Goal: Task Accomplishment & Management: Complete application form

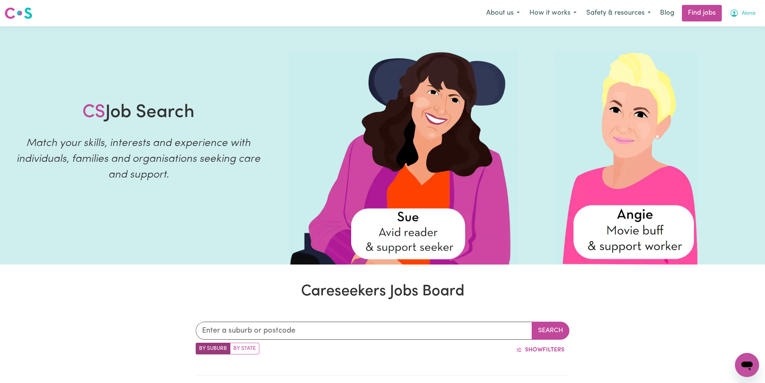
click at [745, 15] on span "Alona" at bounding box center [749, 13] width 14 height 8
click at [739, 30] on link "My Account" at bounding box center [730, 29] width 59 height 14
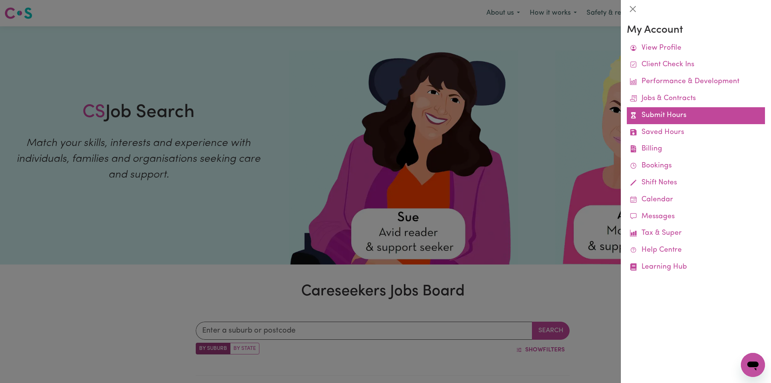
click at [663, 117] on link "Submit Hours" at bounding box center [695, 115] width 138 height 17
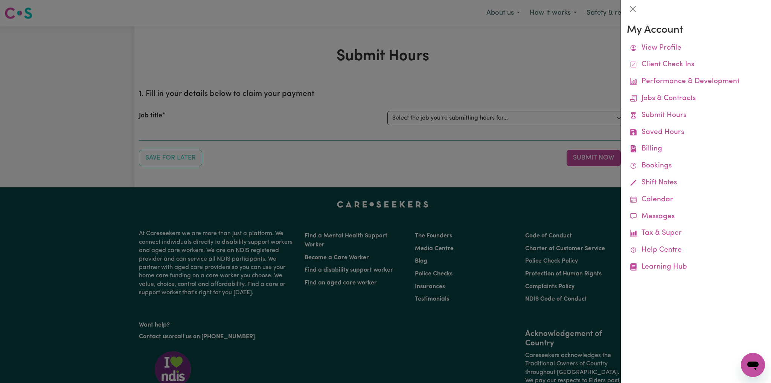
click at [490, 92] on div at bounding box center [385, 191] width 771 height 383
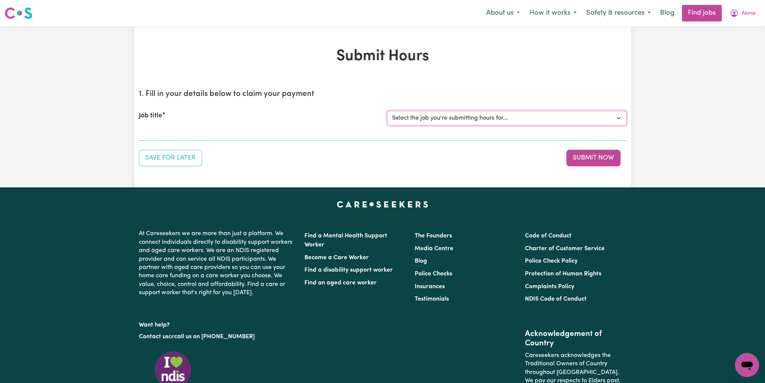
click at [489, 115] on select "Select the job you're submitting hours for... [Miro -] Support Worker URGENTLY …" at bounding box center [506, 118] width 239 height 14
select select "14554"
click at [387, 111] on select "Select the job you're submitting hours for... [Miro -] Support Worker URGENTLY …" at bounding box center [506, 118] width 239 height 14
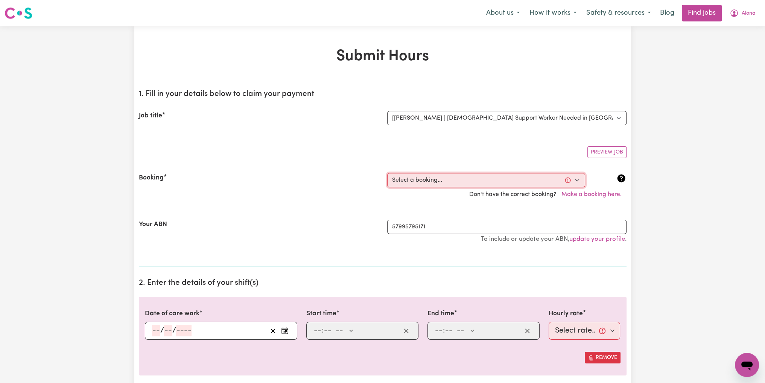
click at [456, 177] on select "Select a booking... [DATE] 10:00am to 03:00pm (ONE-OFF) [DATE] 10:00am to 03:00…" at bounding box center [486, 180] width 198 height 14
select select "356302"
click at [387, 173] on select "Select a booking... [DATE] 10:00am to 03:00pm (ONE-OFF) [DATE] 10:00am to 03:00…" at bounding box center [486, 180] width 198 height 14
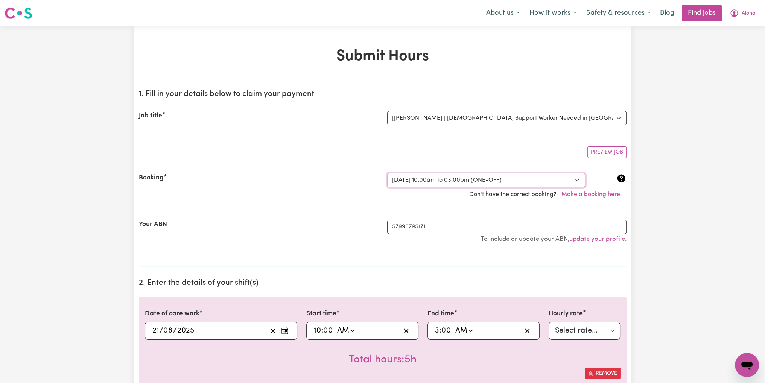
type input "[DATE]"
type input "21"
type input "8"
type input "2025"
type input "10:00"
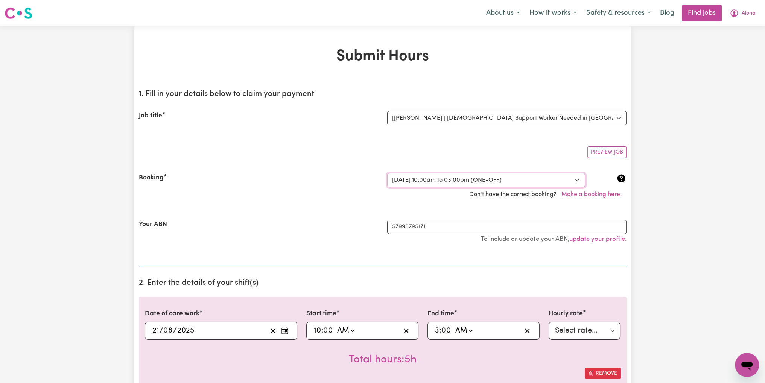
type input "10"
type input "0"
select select "am"
type input "15:00"
type input "3"
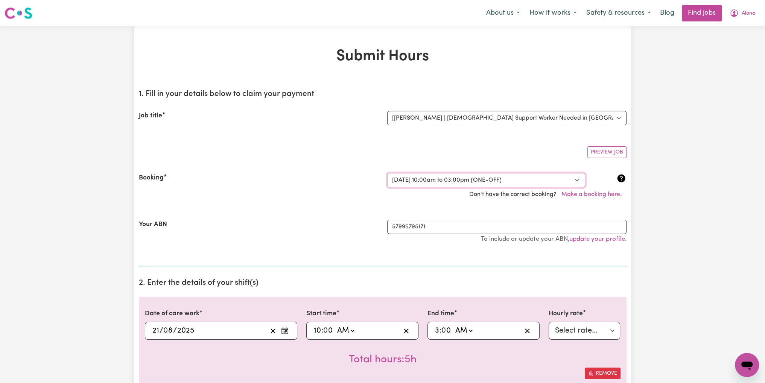
type input "0"
select select "pm"
select select "45-Weekday"
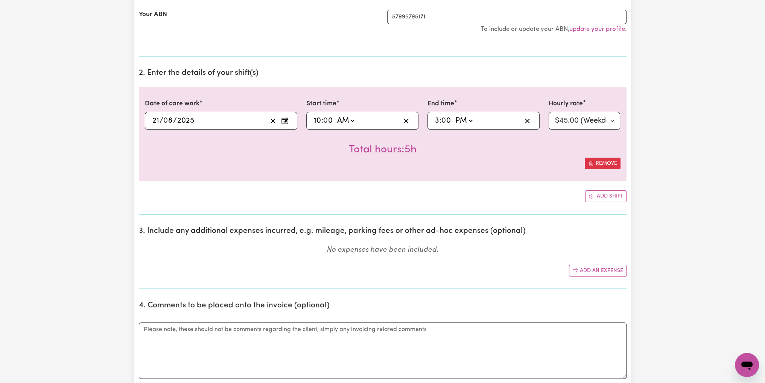
scroll to position [226, 0]
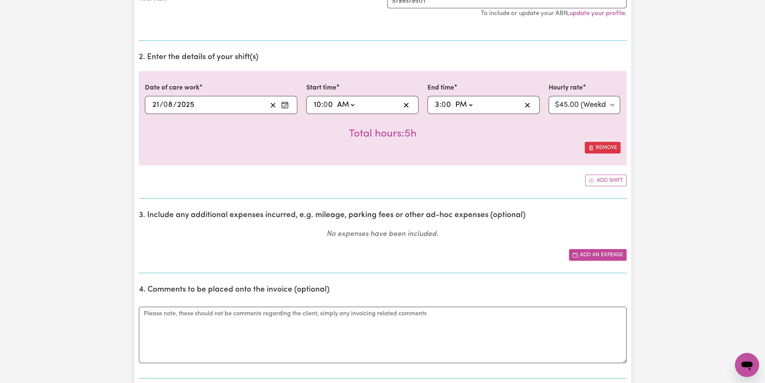
click at [609, 250] on button "Add an expense" at bounding box center [598, 255] width 58 height 12
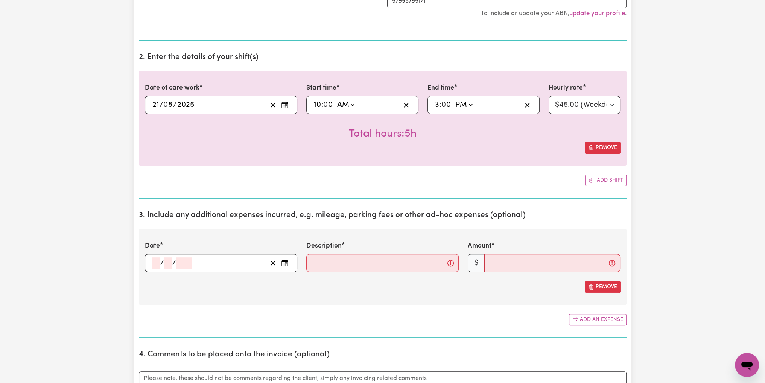
click at [174, 261] on span "/" at bounding box center [174, 263] width 4 height 8
click at [286, 262] on icon "Enter the date of expense" at bounding box center [285, 263] width 8 height 8
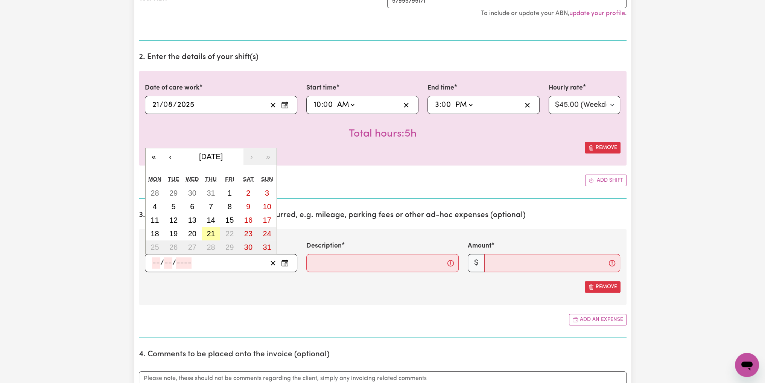
click at [213, 233] on abbr "21" at bounding box center [211, 233] width 8 height 8
type input "[DATE]"
type input "21"
type input "8"
type input "2025"
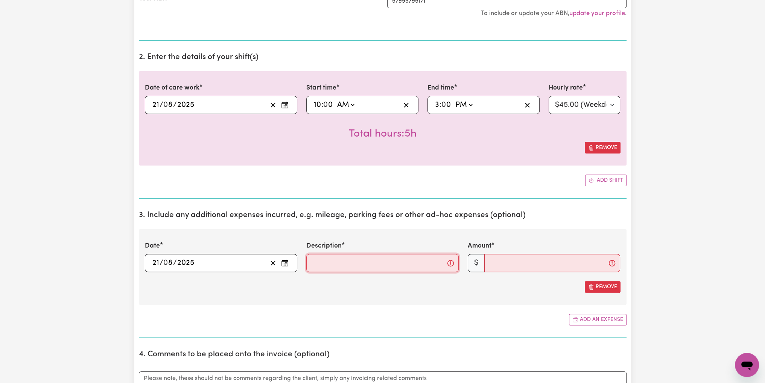
click at [338, 259] on input "Description" at bounding box center [382, 263] width 152 height 18
type input "Kms from Home-[GEOGRAPHIC_DATA]-[GEOGRAPHIC_DATA]-Home"
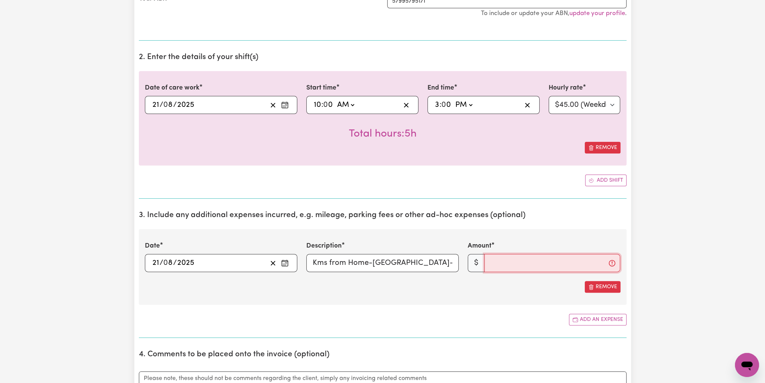
click at [510, 266] on input "Amount" at bounding box center [552, 263] width 136 height 18
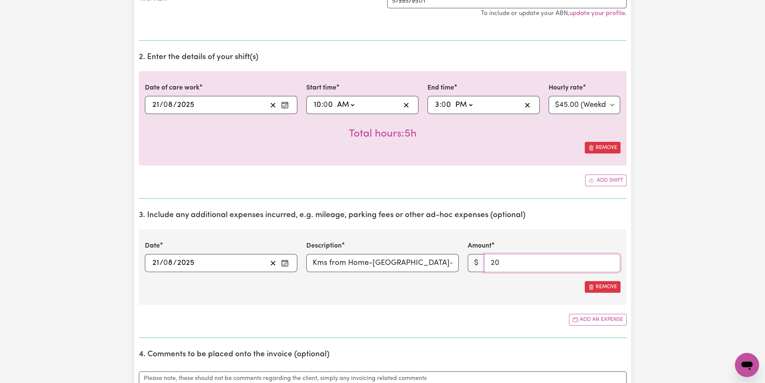
type input "20"
click at [510, 294] on div "Date [DATE] 21 / 0 8 / 2025 « ‹ [DATE] › » Mon Tue Wed Thu Fri Sat Sun 28 29 30…" at bounding box center [383, 267] width 488 height 76
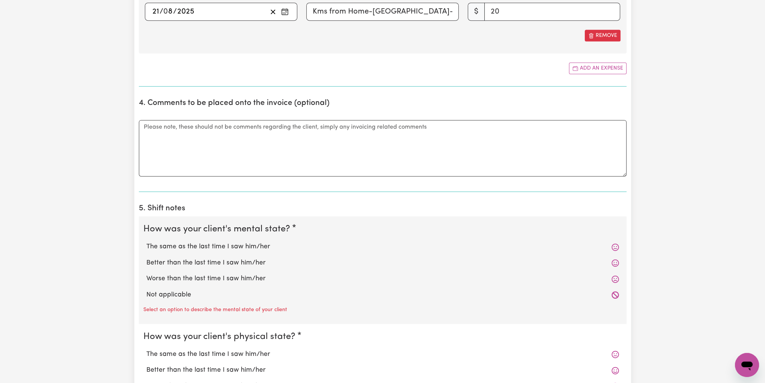
scroll to position [489, 0]
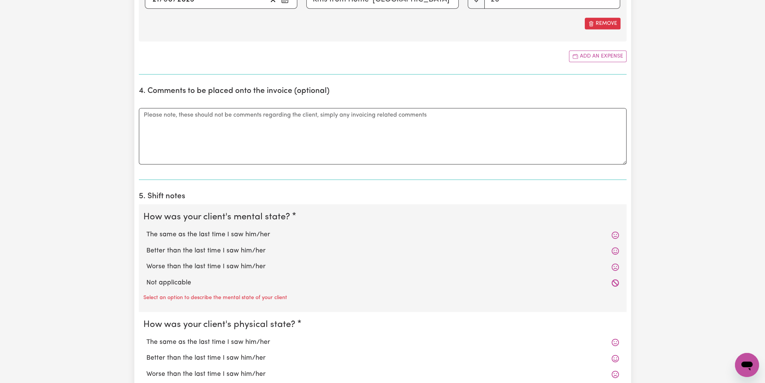
click at [171, 232] on label "The same as the last time I saw him/her" at bounding box center [382, 235] width 473 height 10
click at [146, 230] on input "The same as the last time I saw him/her" at bounding box center [146, 229] width 0 height 0
radio input "true"
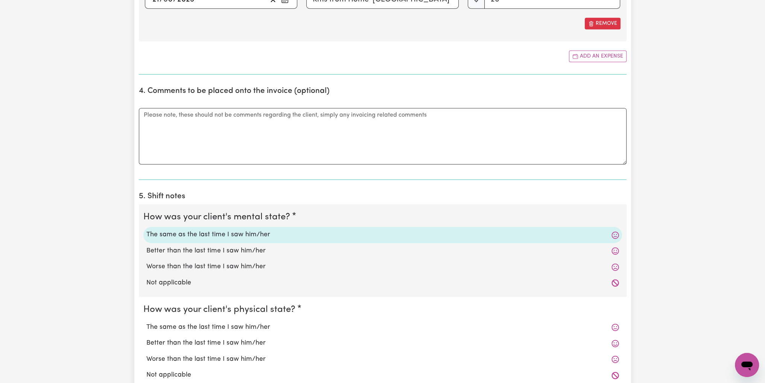
click at [169, 328] on label "The same as the last time I saw him/her" at bounding box center [382, 327] width 473 height 10
click at [146, 322] on input "The same as the last time I saw him/her" at bounding box center [146, 322] width 0 height 0
radio input "true"
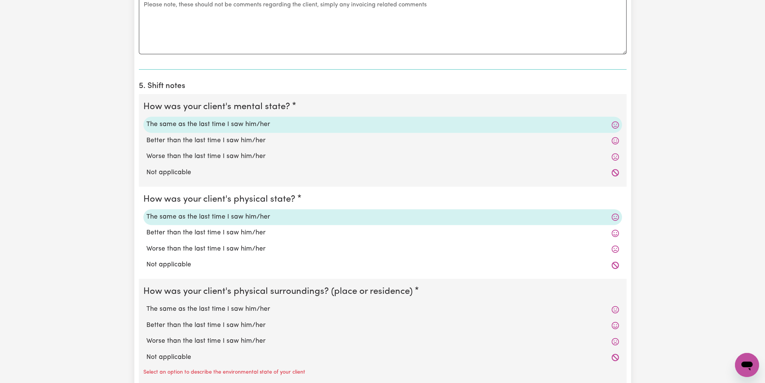
scroll to position [602, 0]
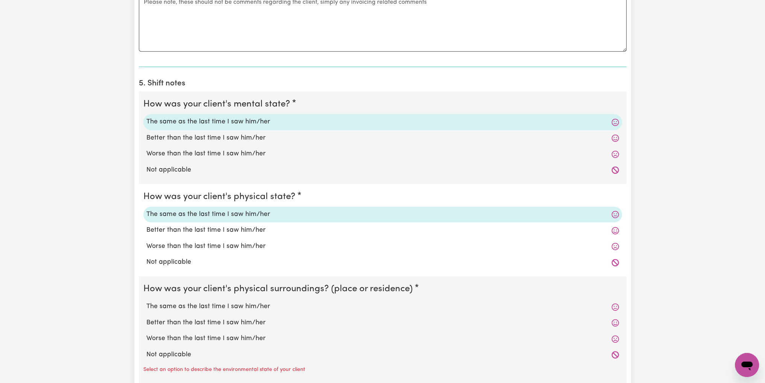
click at [188, 306] on label "The same as the last time I saw him/her" at bounding box center [382, 307] width 473 height 10
click at [146, 302] on input "The same as the last time I saw him/her" at bounding box center [146, 301] width 0 height 0
radio input "true"
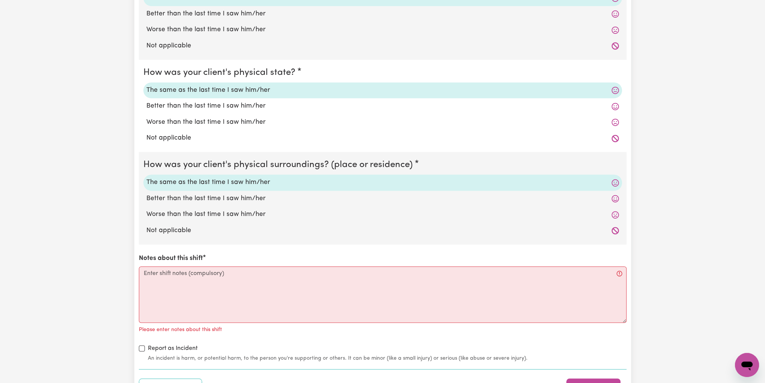
scroll to position [752, 0]
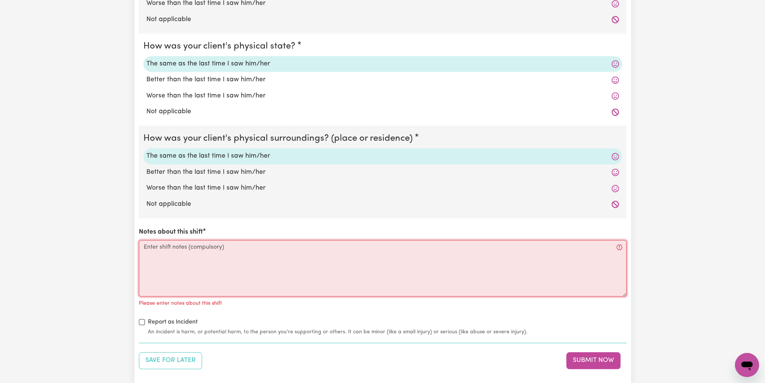
click at [193, 289] on textarea "Notes about this shift" at bounding box center [383, 268] width 488 height 56
click at [172, 354] on button "Save for Later" at bounding box center [170, 360] width 63 height 17
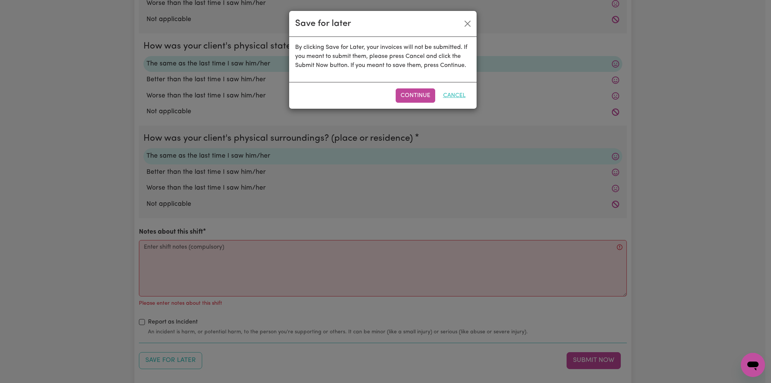
click at [448, 95] on button "Cancel" at bounding box center [454, 95] width 32 height 14
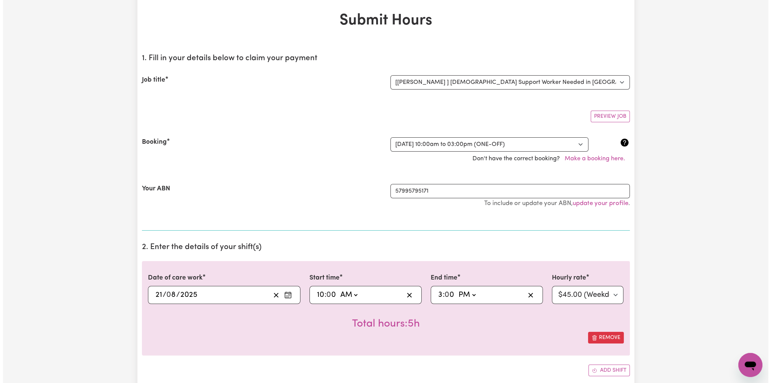
scroll to position [0, 0]
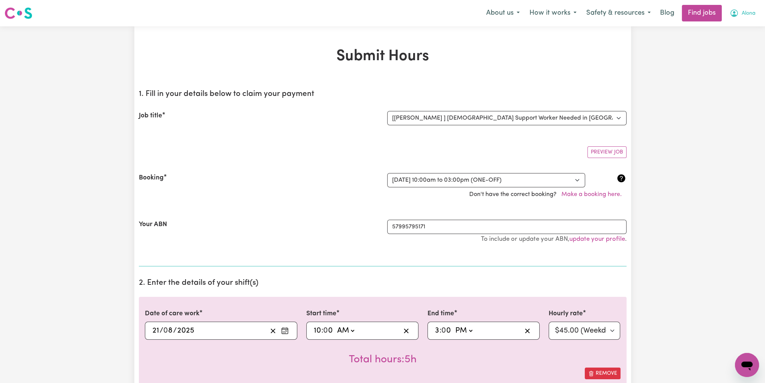
click at [745, 15] on span "Alona" at bounding box center [749, 13] width 14 height 8
click at [742, 26] on link "My Account" at bounding box center [730, 29] width 59 height 14
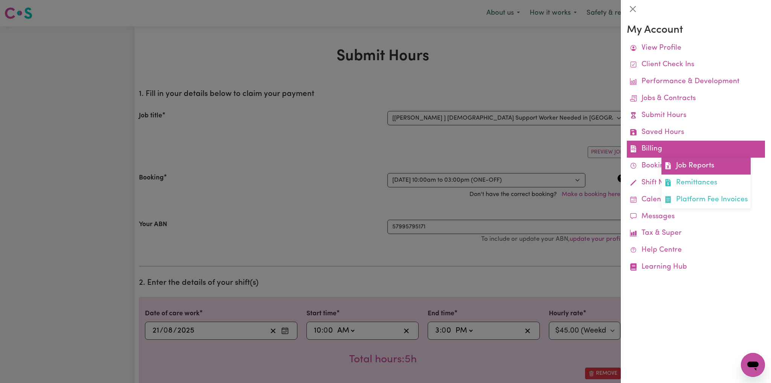
click at [688, 161] on link "Job Reports" at bounding box center [705, 166] width 89 height 17
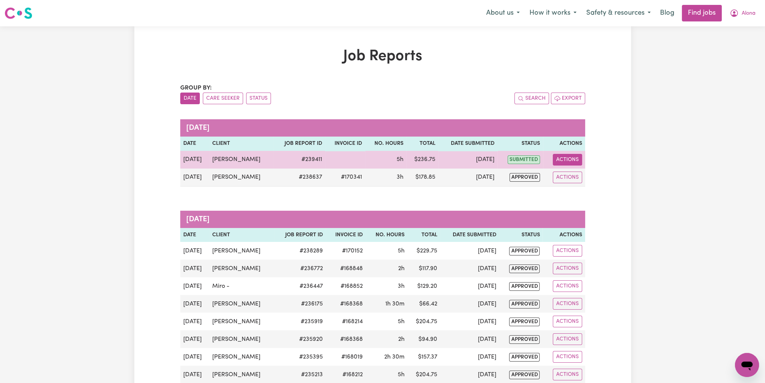
click at [579, 158] on button "Actions" at bounding box center [567, 160] width 29 height 12
click at [581, 176] on link "View Job Report" at bounding box center [585, 176] width 64 height 15
select select "pm"
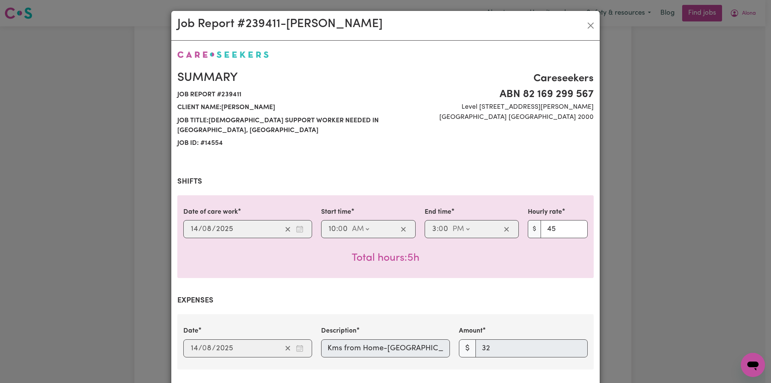
select select "45-Weekday"
click at [591, 28] on button "Close" at bounding box center [590, 26] width 12 height 12
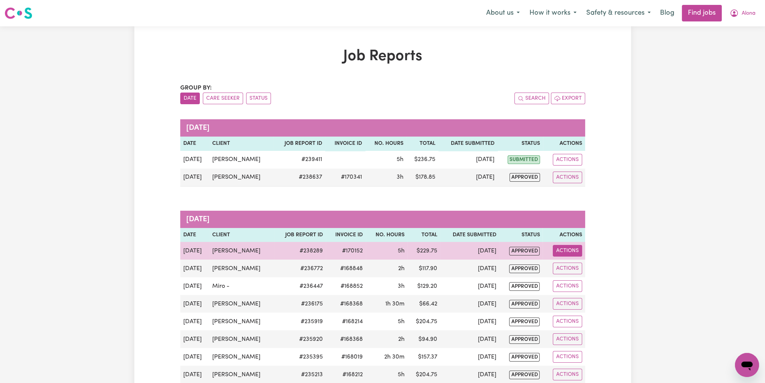
click at [566, 252] on button "Actions" at bounding box center [567, 251] width 29 height 12
click at [572, 266] on link "View Job Report" at bounding box center [585, 268] width 64 height 15
select select "pm"
select select "45-Weekday"
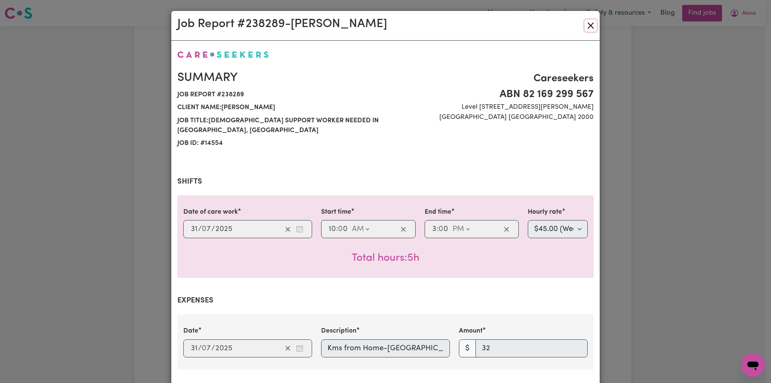
click at [587, 27] on button "Close" at bounding box center [590, 26] width 12 height 12
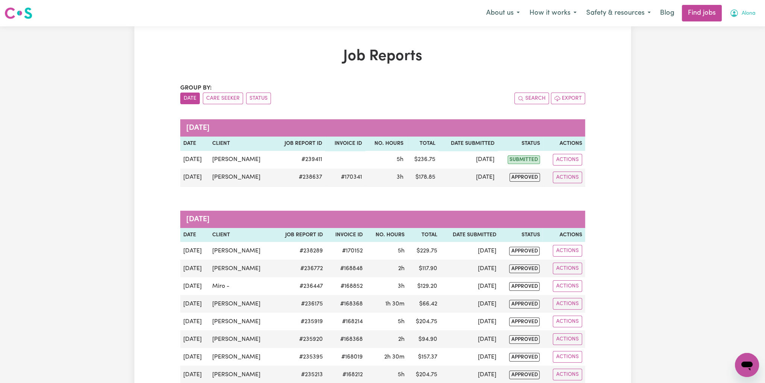
click at [745, 14] on span "Alona" at bounding box center [749, 13] width 14 height 8
click at [742, 28] on link "My Account" at bounding box center [730, 29] width 59 height 14
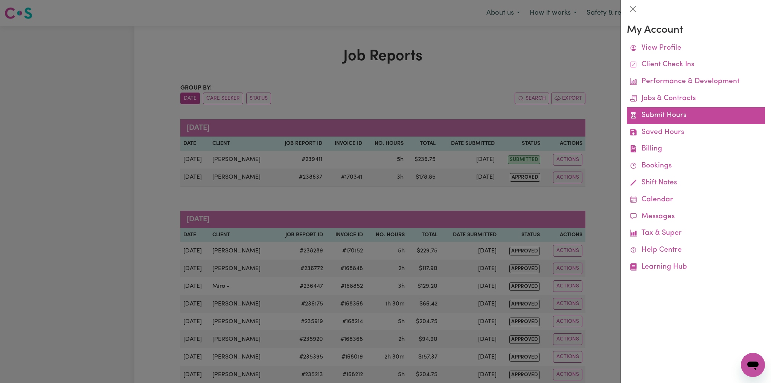
click at [650, 117] on link "Submit Hours" at bounding box center [695, 115] width 138 height 17
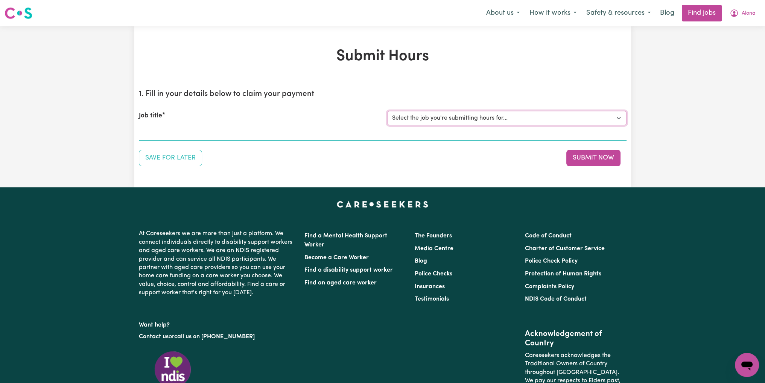
click at [422, 120] on select "Select the job you're submitting hours for... [Miro -] Support Worker URGENTLY …" at bounding box center [506, 118] width 239 height 14
select select "14554"
click at [387, 111] on select "Select the job you're submitting hours for... [Miro -] Support Worker URGENTLY …" at bounding box center [506, 118] width 239 height 14
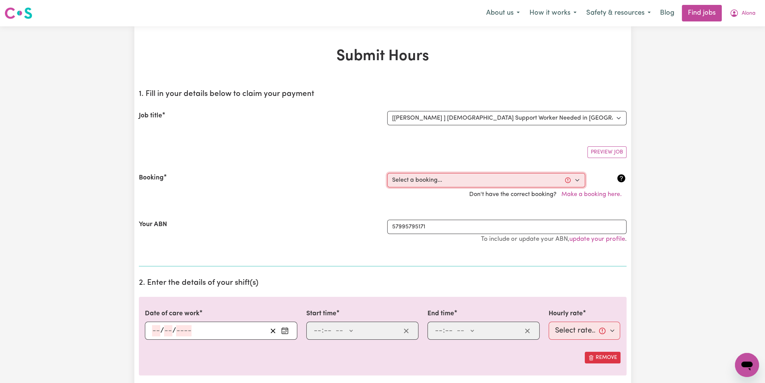
click at [432, 180] on select "Select a booking... [DATE] 10:00am to 03:00pm (ONE-OFF) [DATE] 10:00am to 03:00…" at bounding box center [486, 180] width 198 height 14
select select "356302"
click at [387, 173] on select "Select a booking... [DATE] 10:00am to 03:00pm (ONE-OFF) [DATE] 10:00am to 03:00…" at bounding box center [486, 180] width 198 height 14
type input "[DATE]"
type input "21"
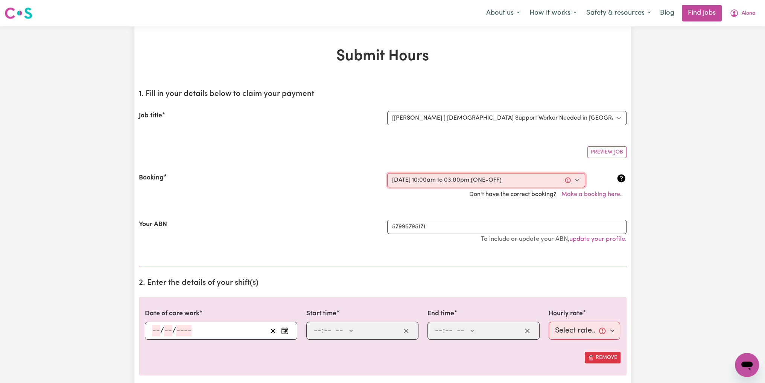
type input "8"
type input "2025"
type input "10:00"
type input "10"
type input "0"
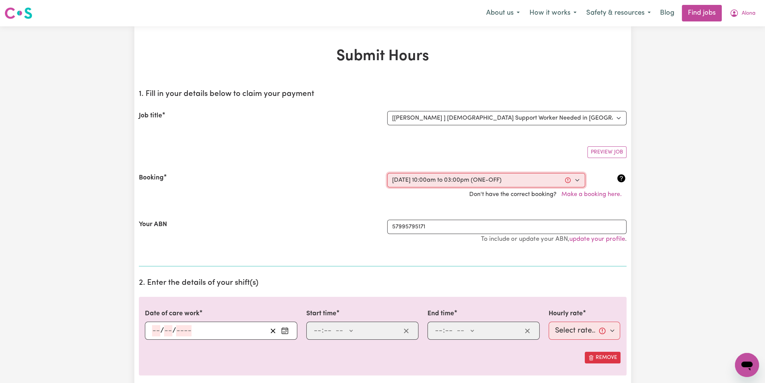
select select "am"
type input "15:00"
type input "3"
type input "0"
select select "pm"
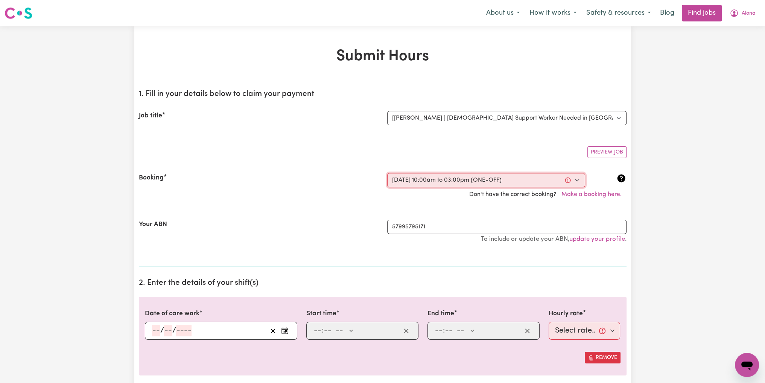
select select "45-Weekday"
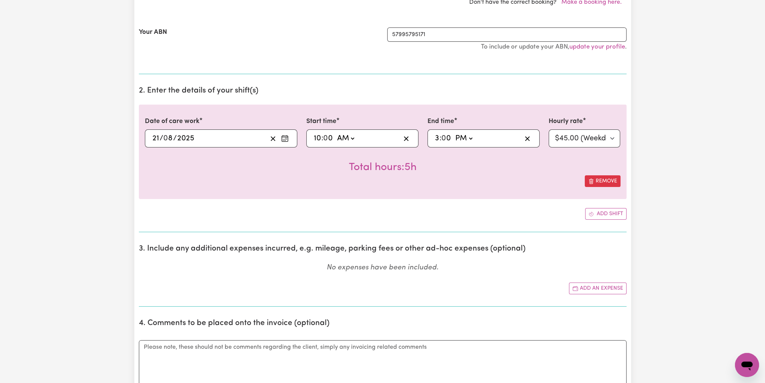
scroll to position [263, 0]
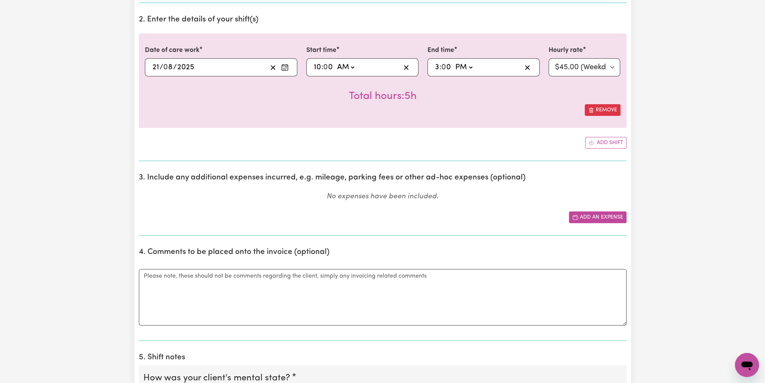
click at [588, 220] on button "Add an expense" at bounding box center [598, 217] width 58 height 12
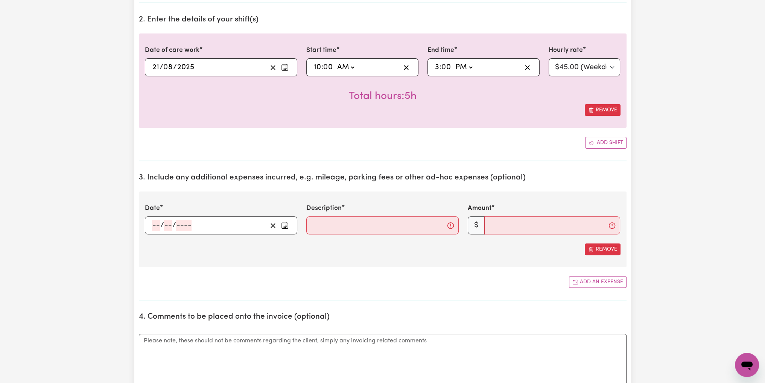
click at [289, 227] on button "Enter the date of expense" at bounding box center [285, 225] width 12 height 11
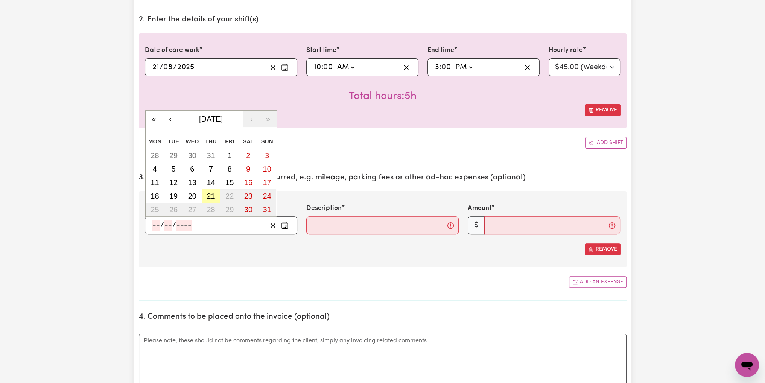
click at [212, 196] on abbr "21" at bounding box center [211, 196] width 8 height 8
type input "[DATE]"
type input "21"
type input "8"
type input "2025"
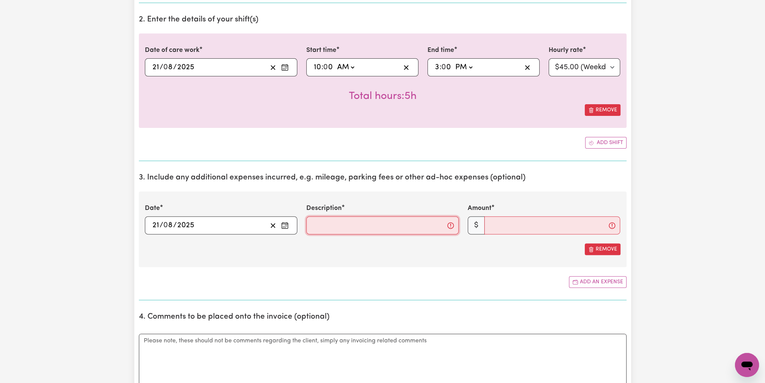
click at [325, 223] on input "Description" at bounding box center [382, 225] width 152 height 18
click at [363, 223] on input "Travel Km house, [GEOGRAPHIC_DATA],[GEOGRAPHIC_DATA],house" at bounding box center [382, 225] width 152 height 18
type input "Travel Km hous, [GEOGRAPHIC_DATA],[GEOGRAPHIC_DATA],house"
drag, startPoint x: 313, startPoint y: 223, endPoint x: 486, endPoint y: 236, distance: 173.5
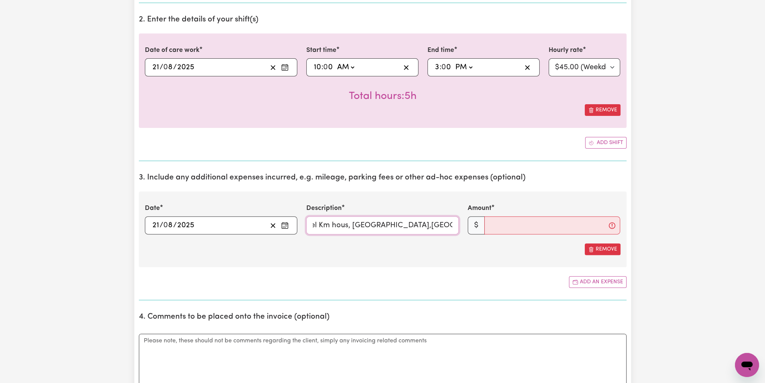
click at [486, 236] on div "Date [DATE] 21 / 0 8 / 2025 « ‹ [DATE] › » Mon Tue Wed Thu Fri Sat Sun 28 29 30…" at bounding box center [383, 229] width 488 height 76
click at [327, 261] on div "Date [DATE] 21 / 0 8 / 2025 « ‹ [DATE] › » Mon Tue Wed Thu Fri Sat Sun 28 29 30…" at bounding box center [383, 229] width 488 height 76
click at [333, 228] on input "Description" at bounding box center [382, 225] width 152 height 18
type input "Kms from Home-[GEOGRAPHIC_DATA]-[GEOGRAPHIC_DATA]-Home"
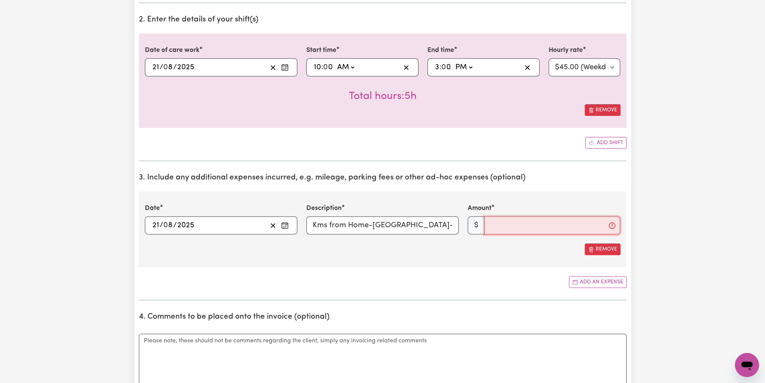
click at [513, 224] on input "Amount" at bounding box center [552, 225] width 136 height 18
type input "32"
click at [498, 277] on div "Add an expense" at bounding box center [383, 282] width 488 height 12
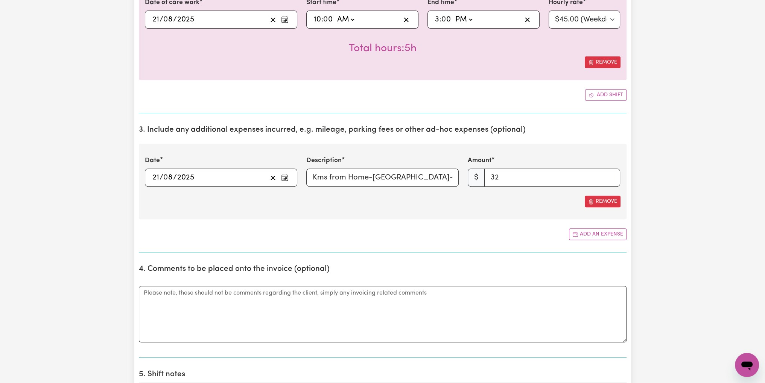
scroll to position [376, 0]
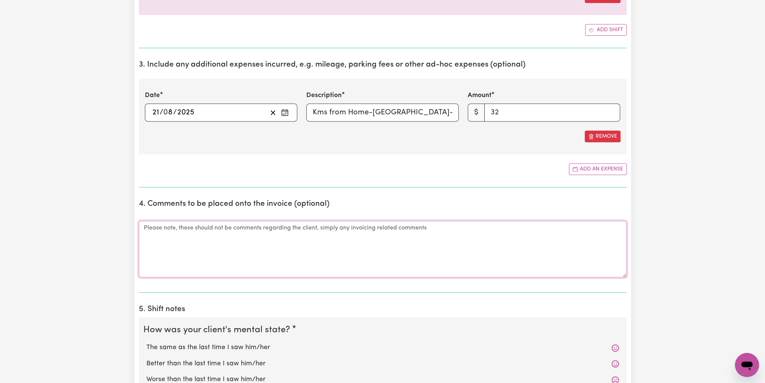
click at [266, 253] on textarea "Comments" at bounding box center [383, 249] width 488 height 56
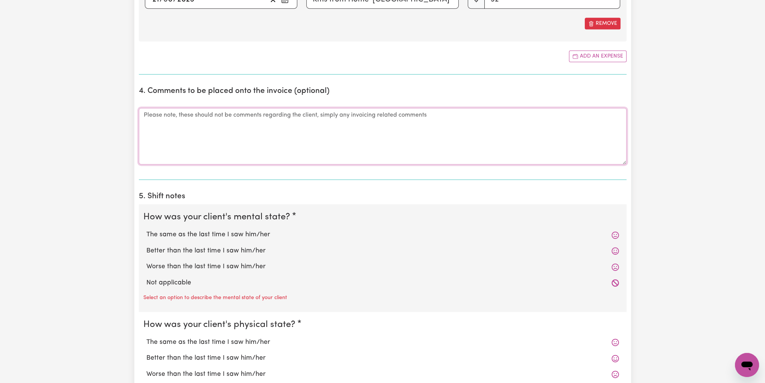
scroll to position [640, 0]
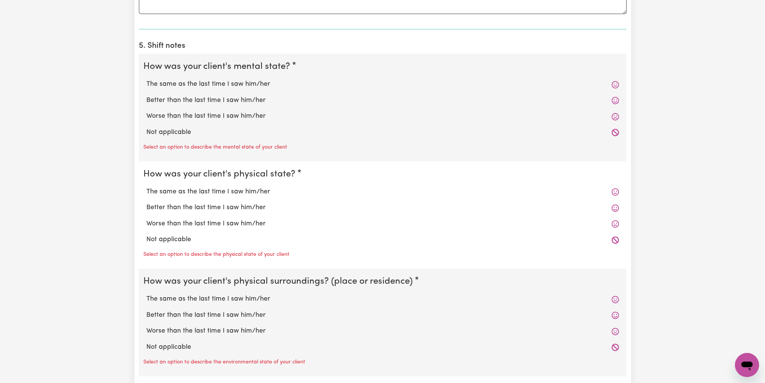
drag, startPoint x: 178, startPoint y: 79, endPoint x: 182, endPoint y: 146, distance: 66.7
click at [178, 79] on label "The same as the last time I saw him/her" at bounding box center [382, 84] width 473 height 10
click at [146, 79] on input "The same as the last time I saw him/her" at bounding box center [146, 79] width 0 height 0
radio input "true"
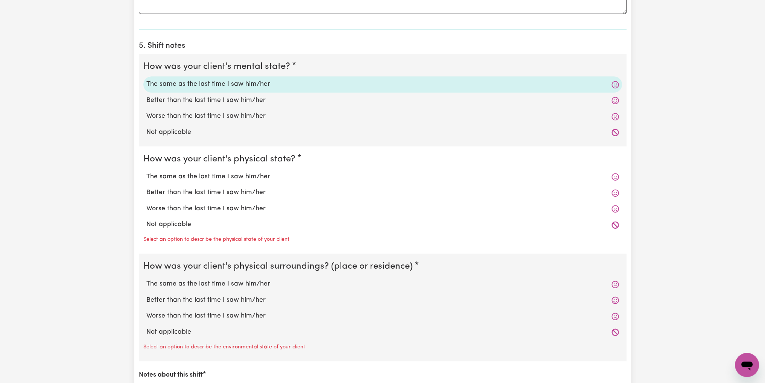
click at [196, 176] on label "The same as the last time I saw him/her" at bounding box center [382, 177] width 473 height 10
click at [146, 172] on input "The same as the last time I saw him/her" at bounding box center [146, 172] width 0 height 0
radio input "true"
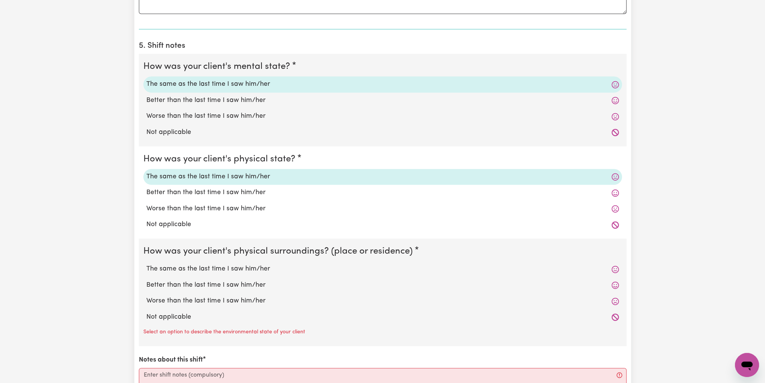
click at [203, 264] on label "The same as the last time I saw him/her" at bounding box center [382, 269] width 473 height 10
click at [146, 264] on input "The same as the last time I saw him/her" at bounding box center [146, 264] width 0 height 0
radio input "true"
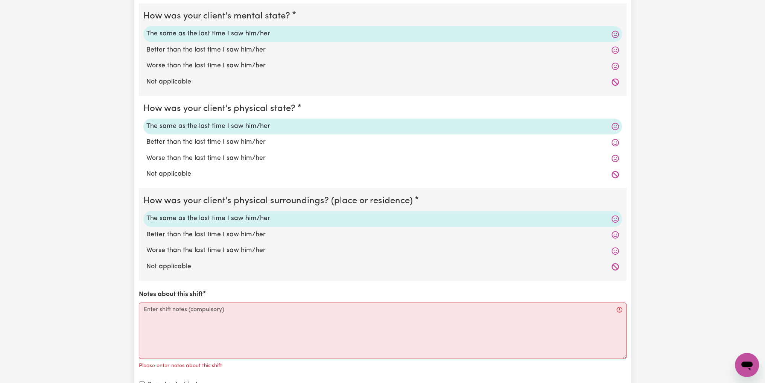
scroll to position [752, 0]
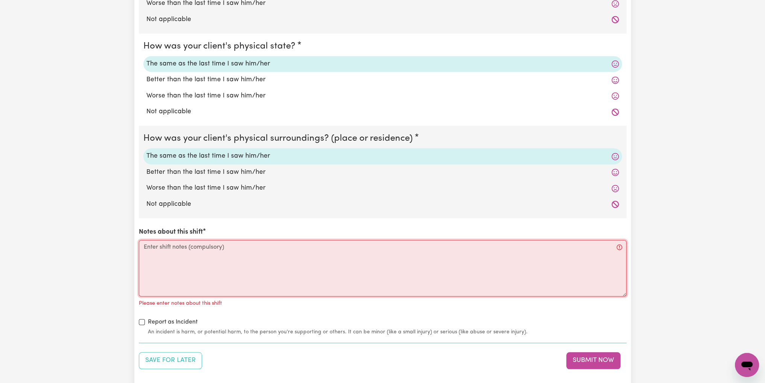
click at [211, 258] on textarea "Notes about this shift" at bounding box center [383, 268] width 488 height 56
paste textarea "At 10:00 am, SW arrived and observed [PERSON_NAME] to be well and in good spiri…"
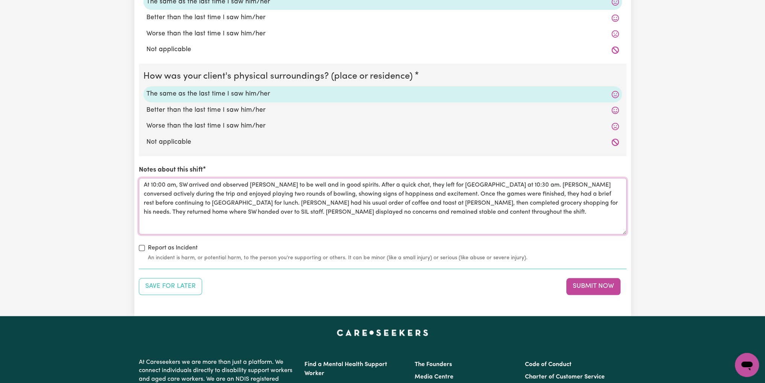
scroll to position [828, 0]
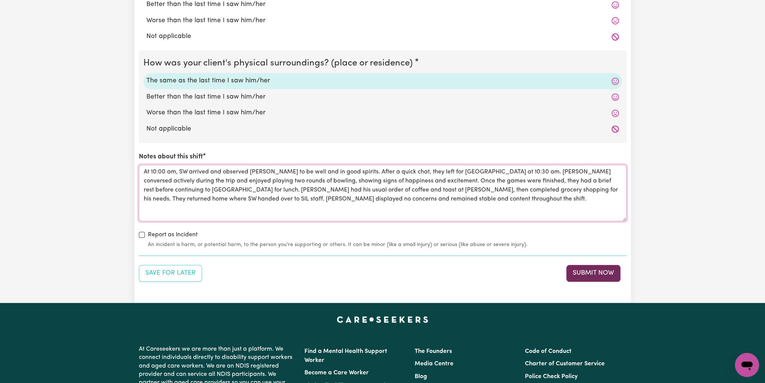
type textarea "At 10:00 am, SW arrived and observed [PERSON_NAME] to be well and in good spiri…"
click at [595, 271] on button "Submit Now" at bounding box center [593, 273] width 54 height 17
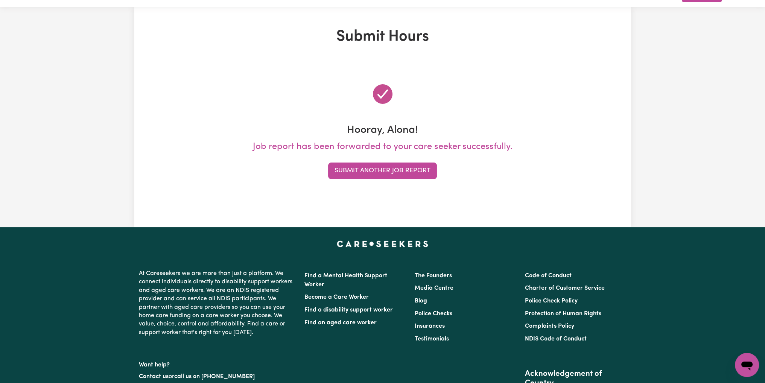
scroll to position [0, 0]
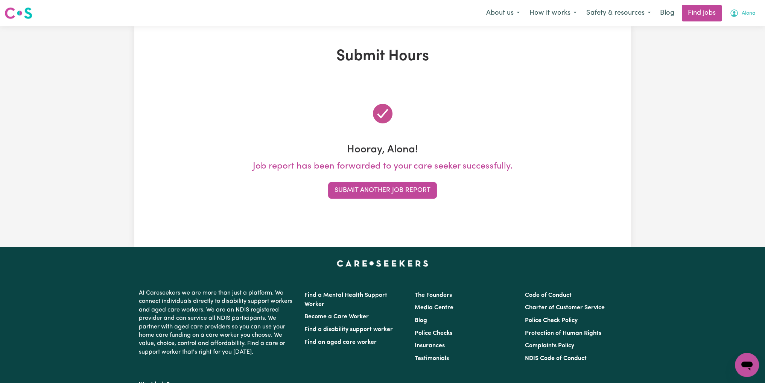
click at [742, 10] on span "Alona" at bounding box center [749, 13] width 14 height 8
click at [731, 29] on link "My Account" at bounding box center [730, 29] width 59 height 14
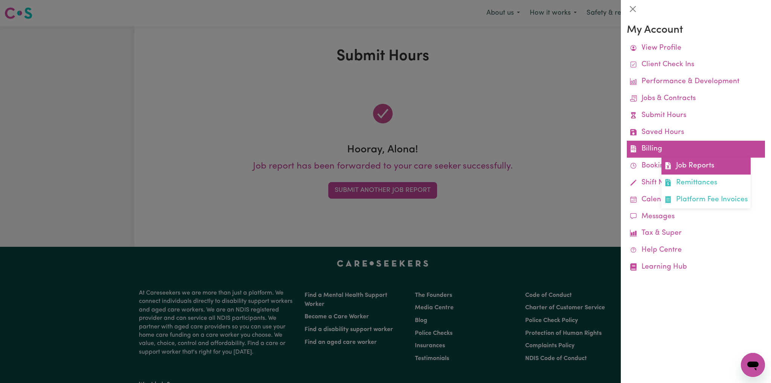
click at [682, 163] on link "Job Reports" at bounding box center [705, 166] width 89 height 17
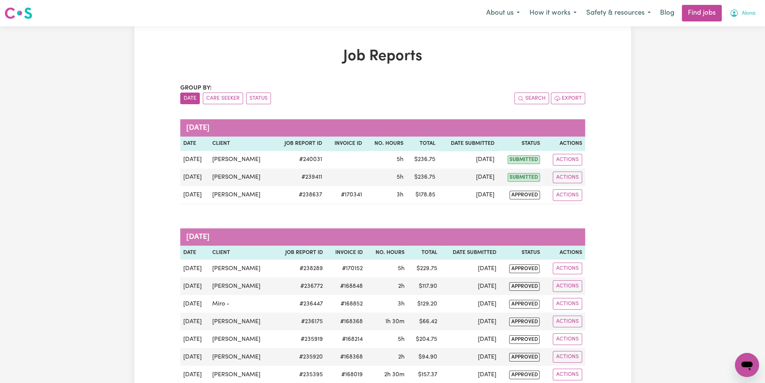
click at [745, 14] on span "Alona" at bounding box center [749, 13] width 14 height 8
click at [733, 29] on link "My Account" at bounding box center [730, 29] width 59 height 14
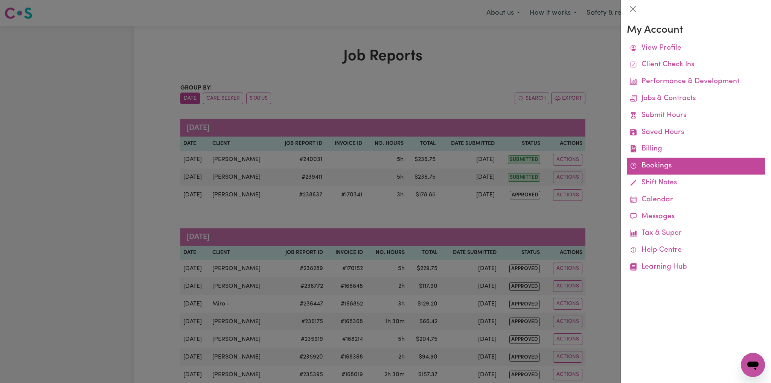
click at [648, 164] on link "Bookings" at bounding box center [695, 166] width 138 height 17
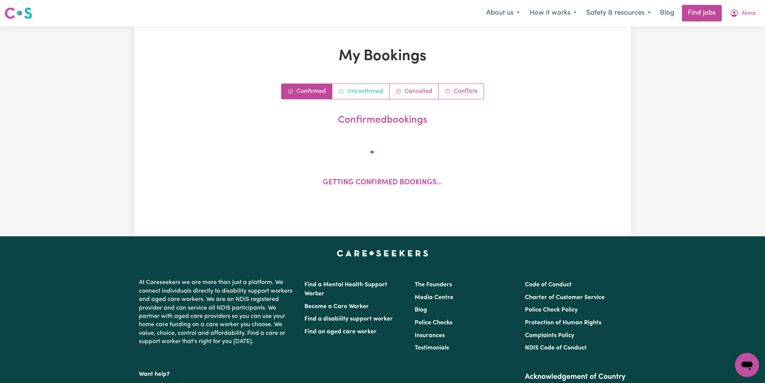
click at [363, 96] on link "Unconfirmed" at bounding box center [360, 91] width 57 height 15
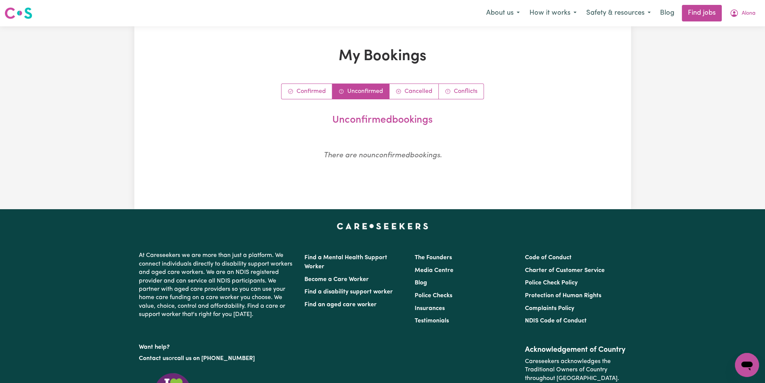
click at [356, 91] on link "Unconfirmed" at bounding box center [360, 91] width 57 height 15
click at [295, 87] on link "Confirmed" at bounding box center [306, 91] width 51 height 15
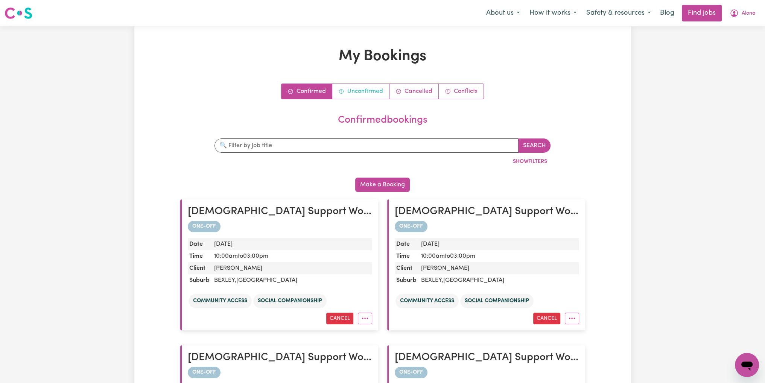
click at [365, 87] on link "Unconfirmed" at bounding box center [360, 91] width 57 height 15
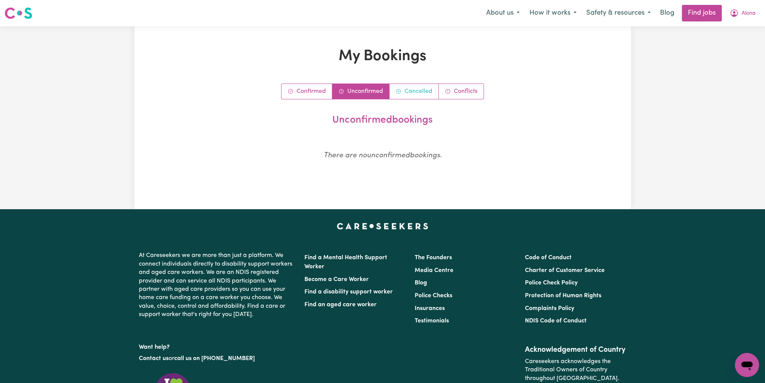
click at [423, 94] on link "Cancelled" at bounding box center [413, 91] width 49 height 15
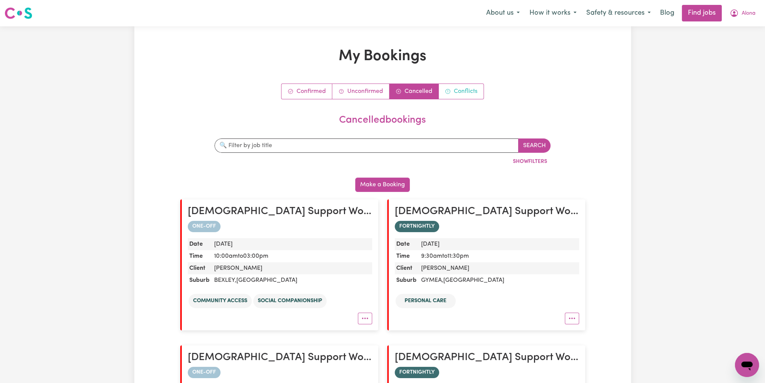
click at [458, 95] on link "Conflicts" at bounding box center [461, 91] width 45 height 15
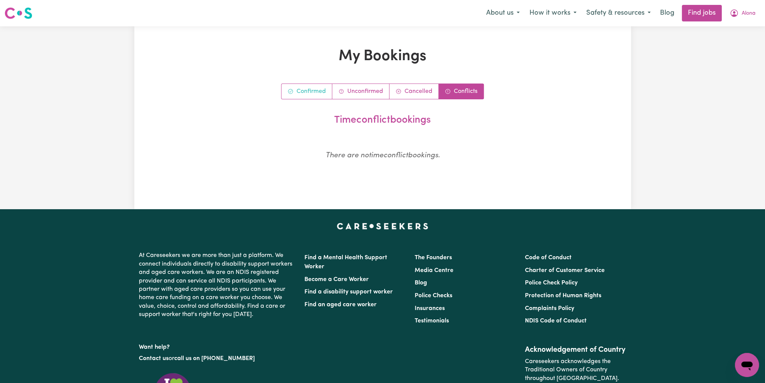
click at [305, 96] on link "Confirmed" at bounding box center [306, 91] width 51 height 15
